Goal: Information Seeking & Learning: Check status

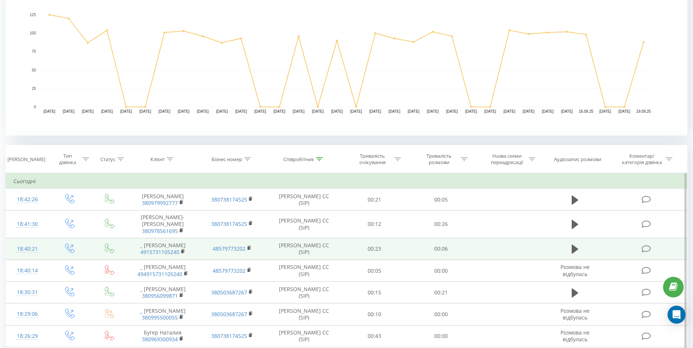
scroll to position [194, 0]
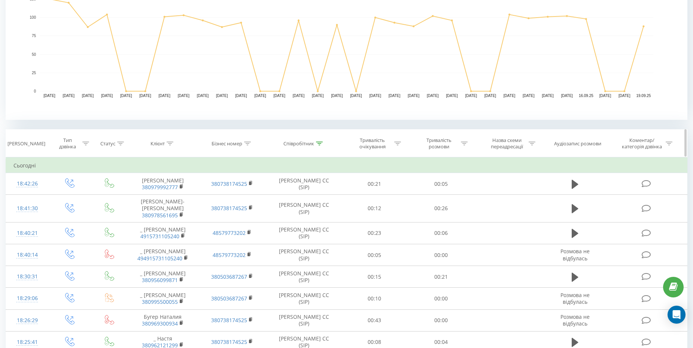
click at [464, 146] on div at bounding box center [464, 143] width 7 height 6
click at [433, 200] on input "text" at bounding box center [441, 197] width 66 height 13
type input "00:59"
click at [438, 173] on div "Дорівнює" at bounding box center [441, 180] width 66 height 14
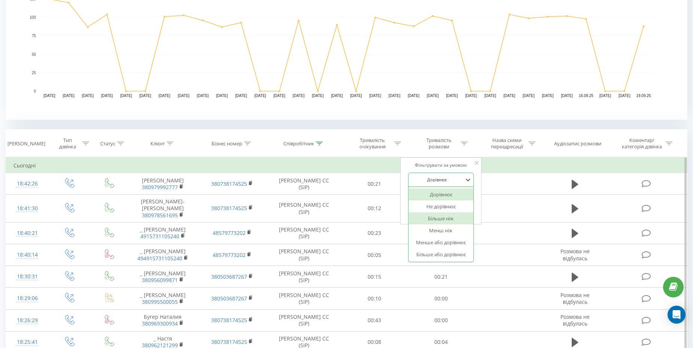
click at [440, 216] on div "Більше ніж" at bounding box center [441, 218] width 65 height 12
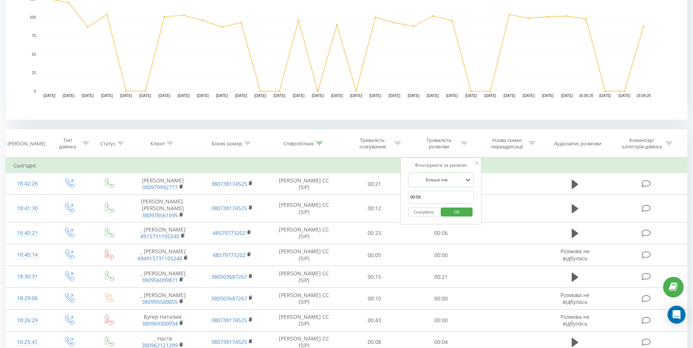
click at [463, 215] on span "OK" at bounding box center [456, 212] width 21 height 12
